Goal: Transaction & Acquisition: Purchase product/service

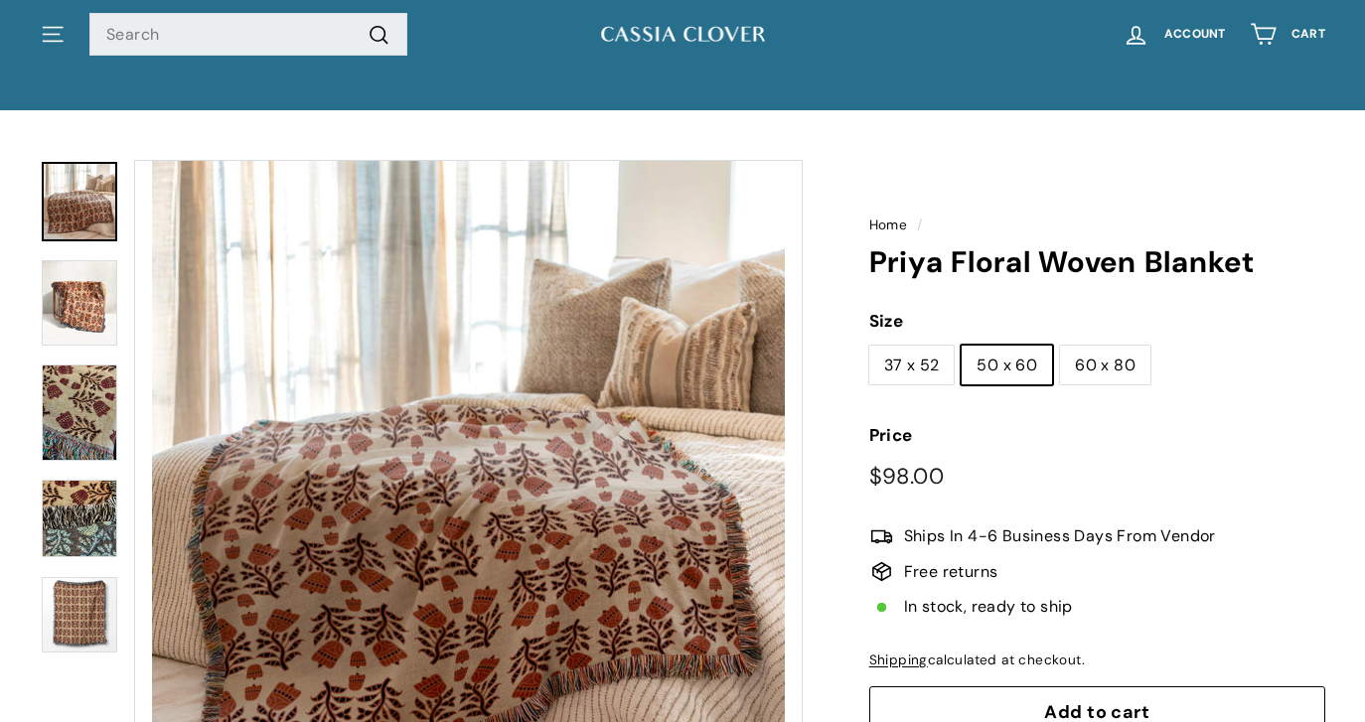
scroll to position [41, 0]
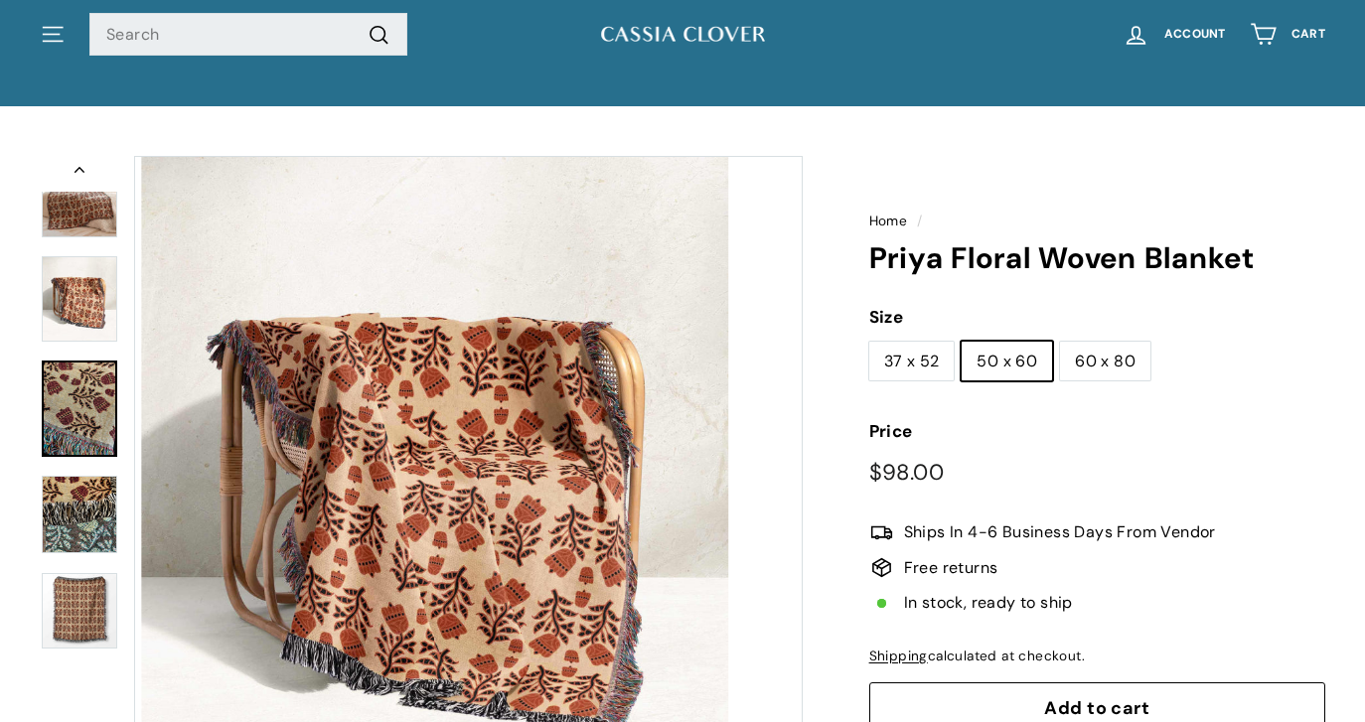
click at [90, 412] on img at bounding box center [80, 408] width 76 height 95
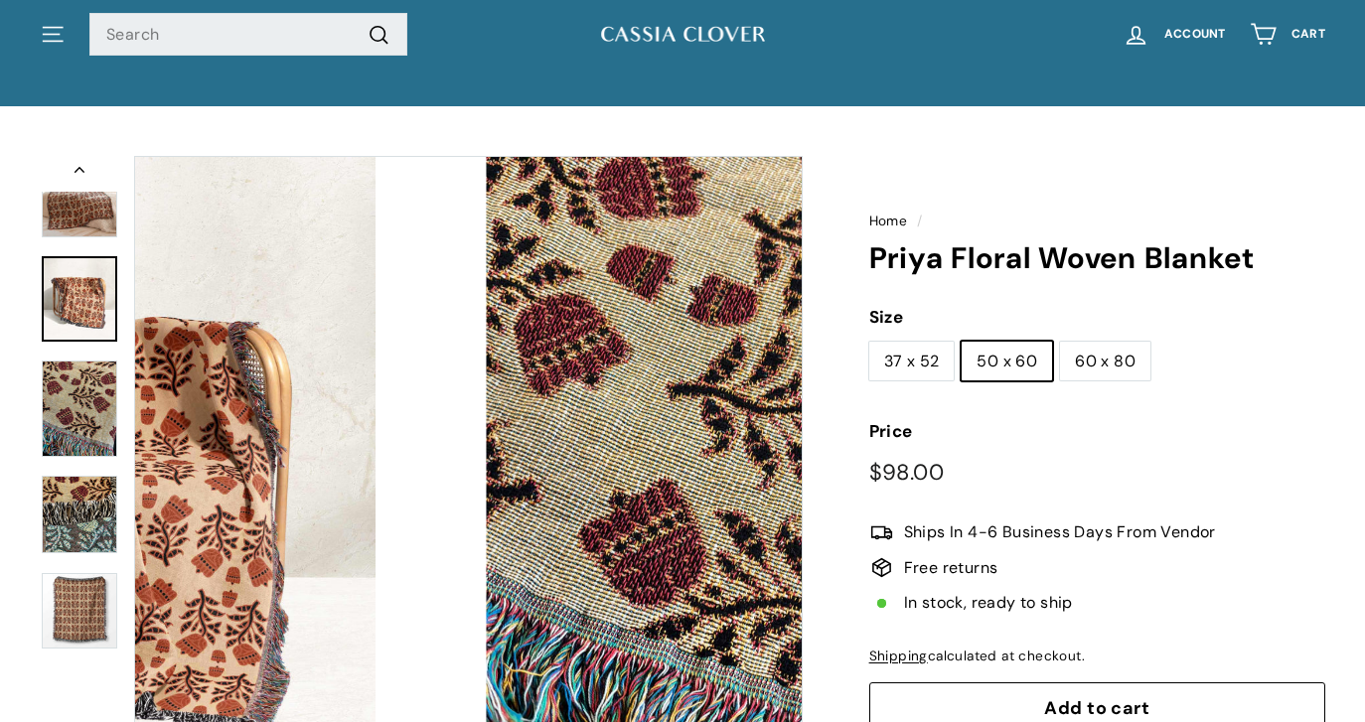
click at [93, 311] on img at bounding box center [80, 298] width 76 height 85
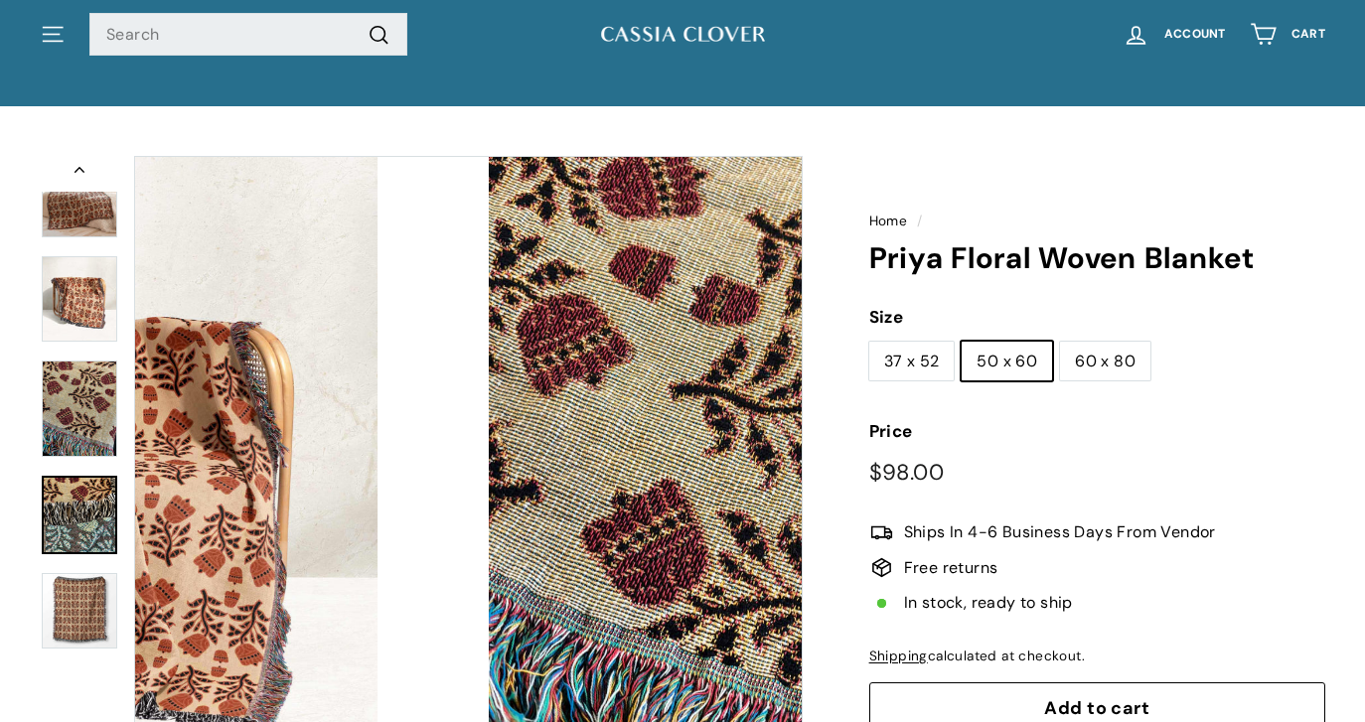
click at [84, 519] on img at bounding box center [80, 515] width 76 height 78
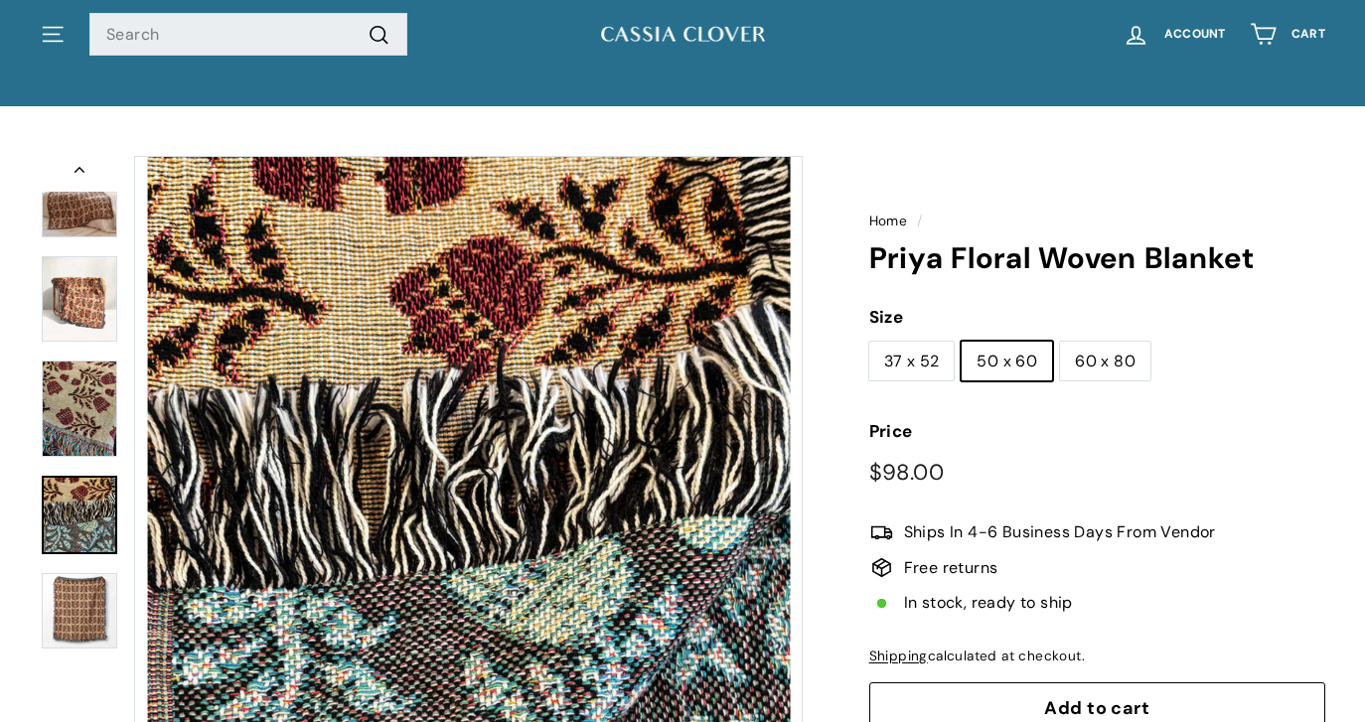
click at [61, 214] on img at bounding box center [80, 197] width 76 height 79
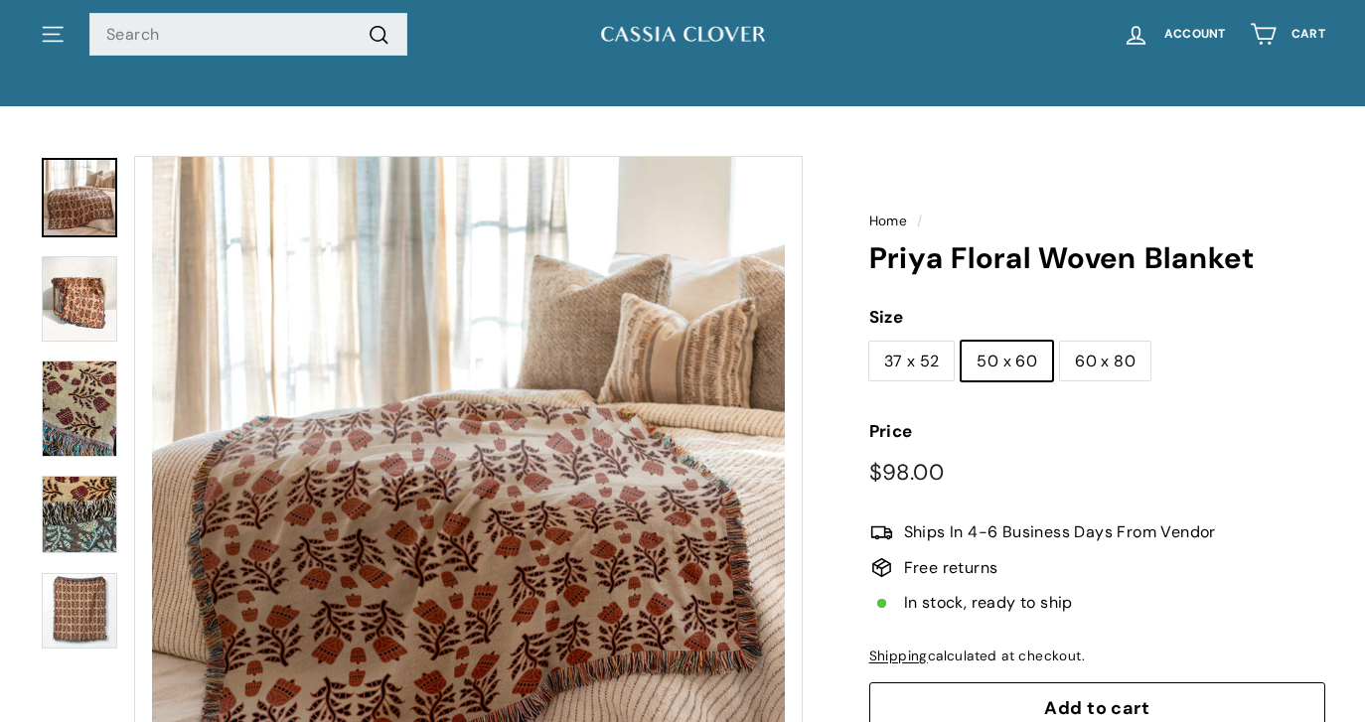
click at [896, 352] on label "37 x 52" at bounding box center [912, 362] width 85 height 40
click at [870, 342] on input "37 x 52" at bounding box center [869, 341] width 1 height 1
radio input "true"
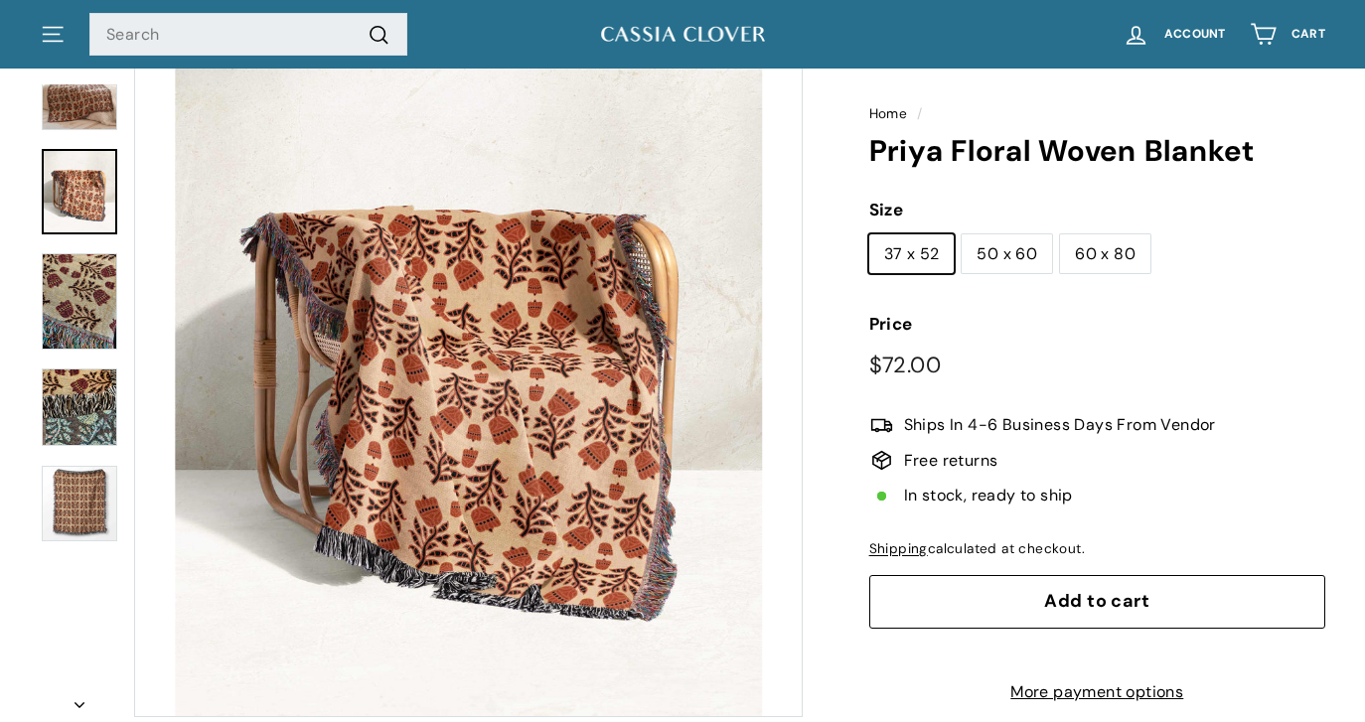
scroll to position [153, 0]
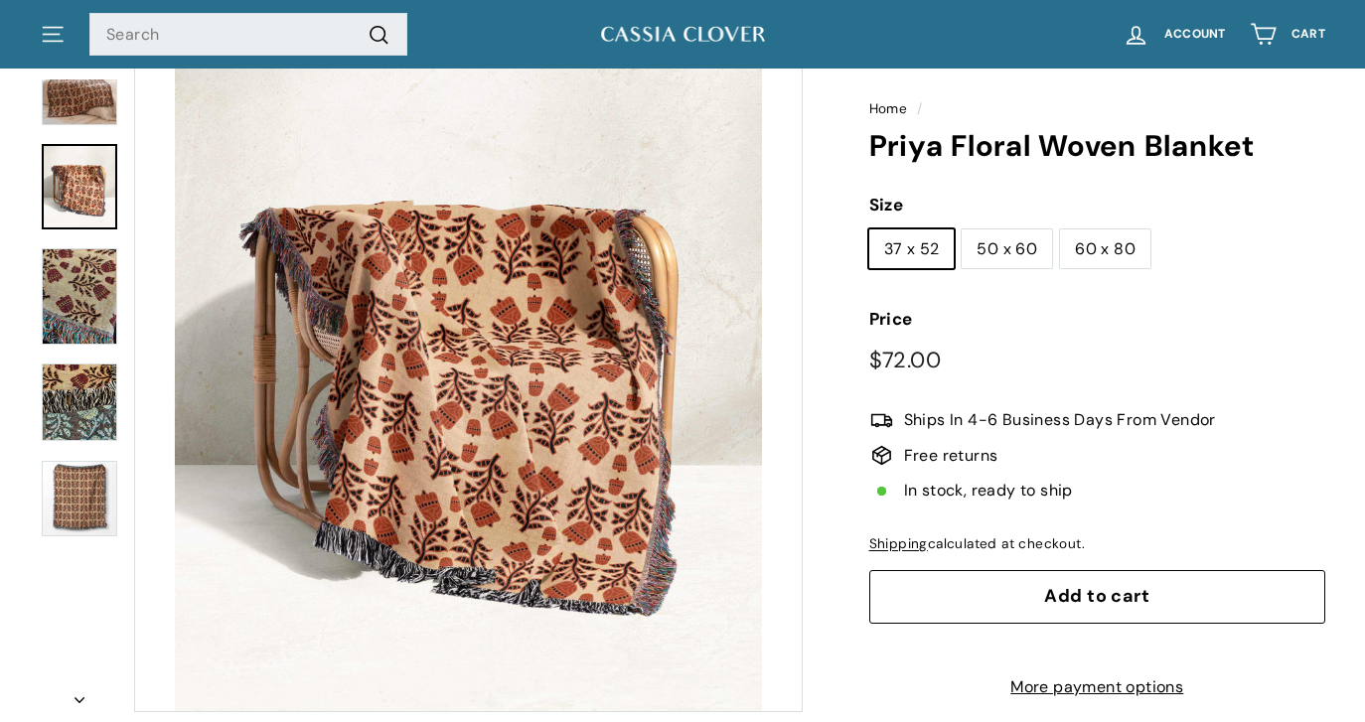
click at [1096, 253] on label "60 x 80" at bounding box center [1105, 250] width 90 height 40
click at [1060, 230] on input "60 x 80" at bounding box center [1059, 229] width 1 height 1
radio input "true"
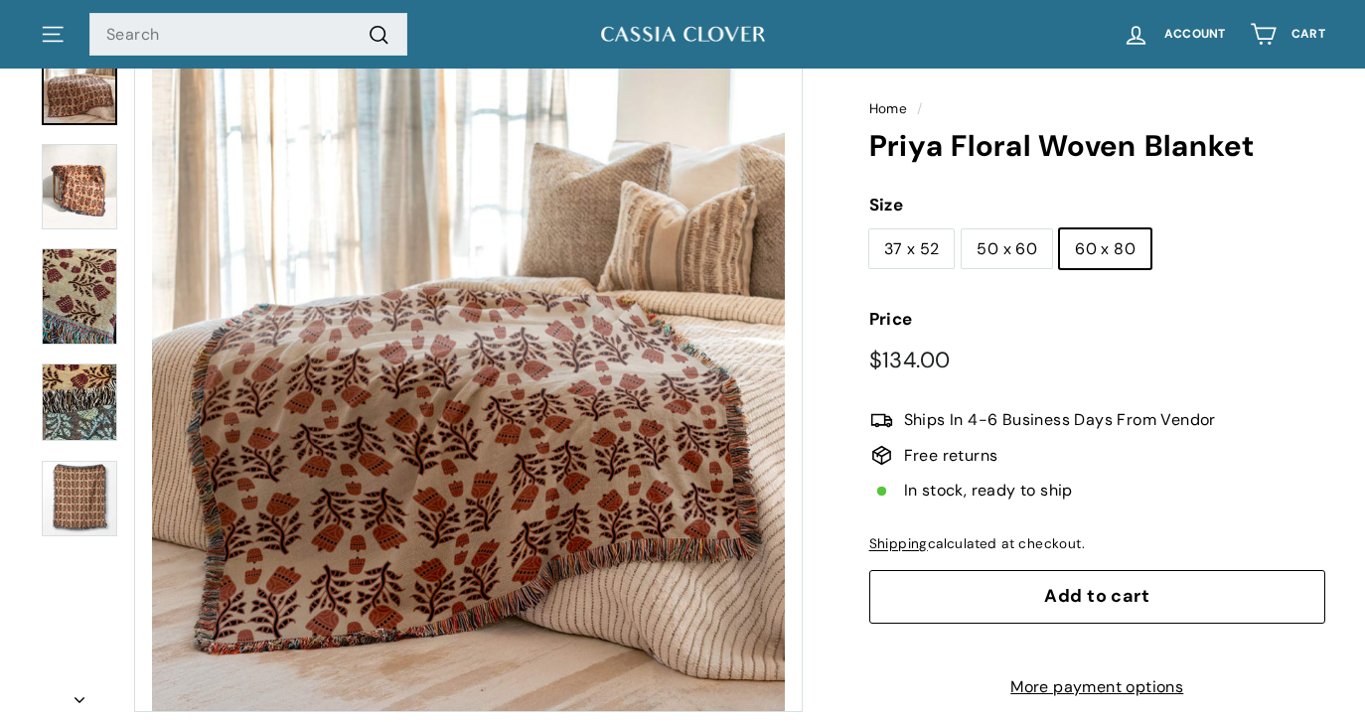
click at [1037, 246] on label "50 x 60" at bounding box center [1007, 250] width 90 height 40
click at [962, 230] on input "50 x 60" at bounding box center [961, 229] width 1 height 1
radio input "true"
click at [1037, 246] on label "50 x 60" at bounding box center [1007, 250] width 90 height 40
click at [962, 230] on input "50 x 60" at bounding box center [961, 229] width 1 height 1
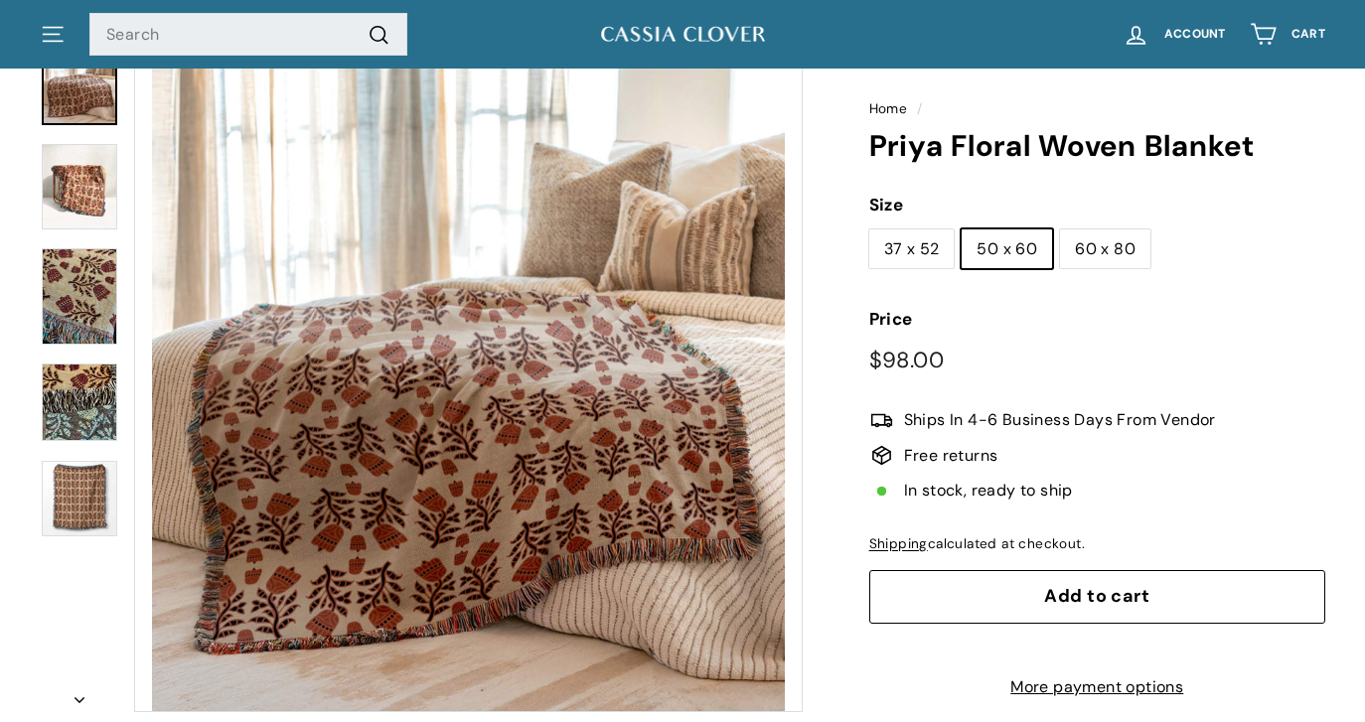
click at [1102, 588] on span "Add to cart" at bounding box center [1096, 596] width 105 height 24
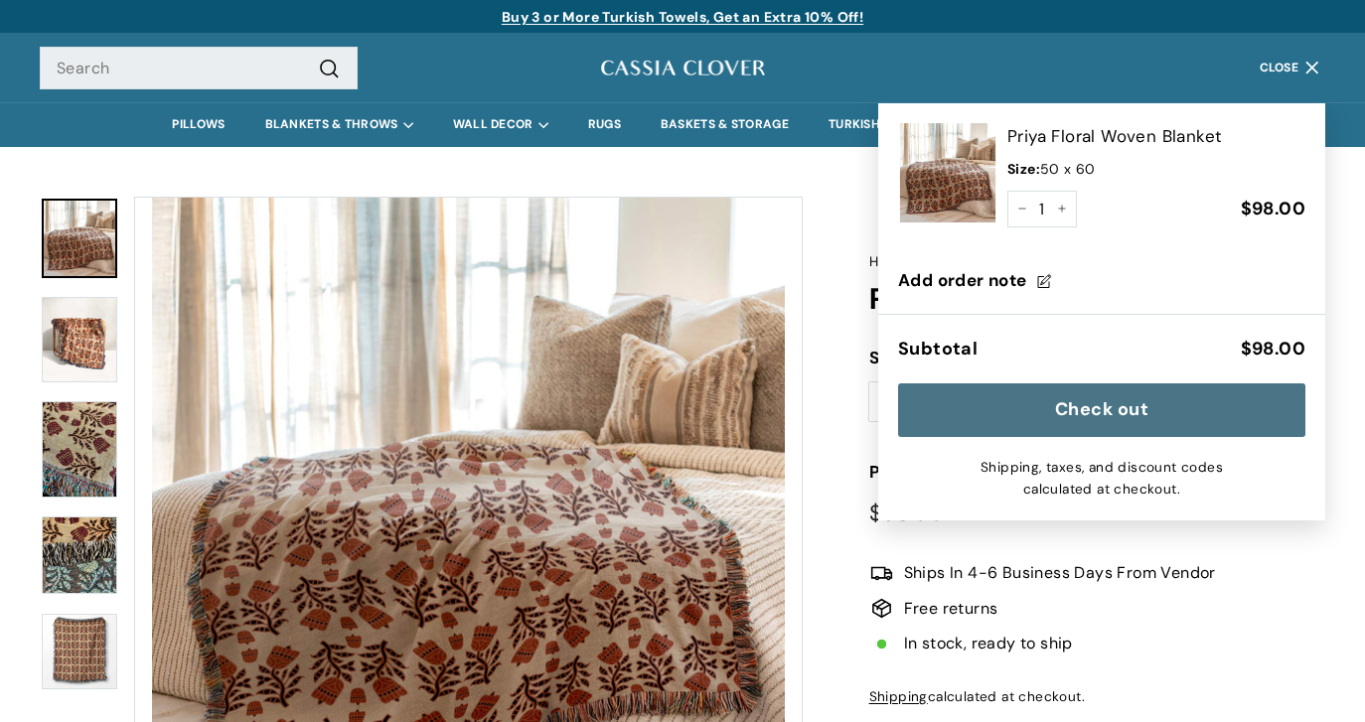
click at [644, 64] on img at bounding box center [682, 68] width 169 height 25
